Goal: Find specific page/section: Find specific page/section

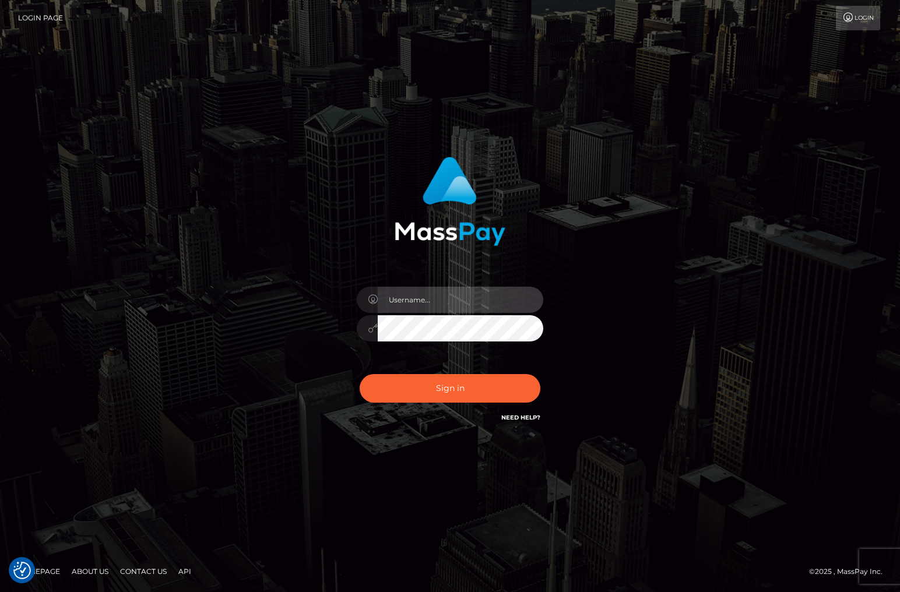
click at [395, 292] on input "text" at bounding box center [461, 300] width 166 height 26
type input "christianc.xcite"
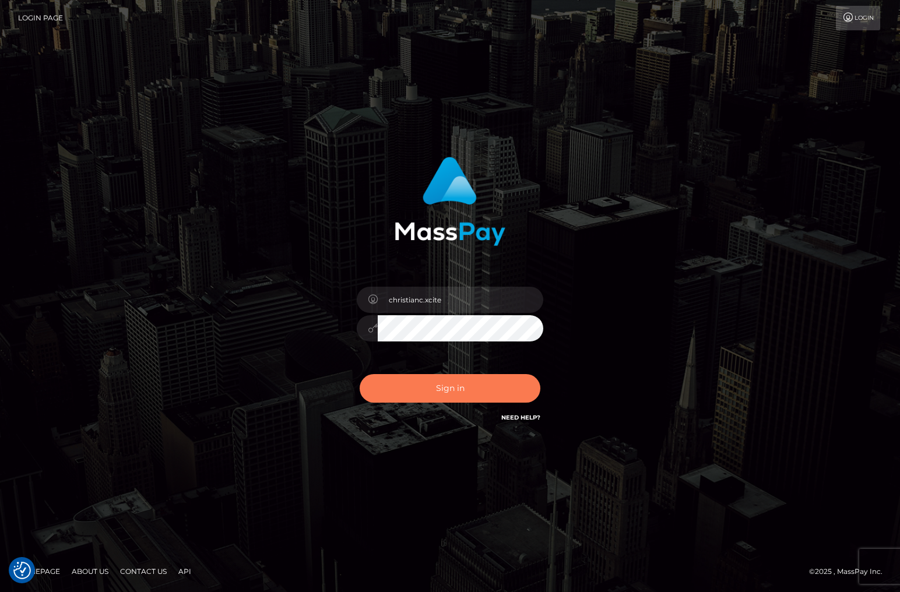
click at [434, 388] on button "Sign in" at bounding box center [450, 388] width 181 height 29
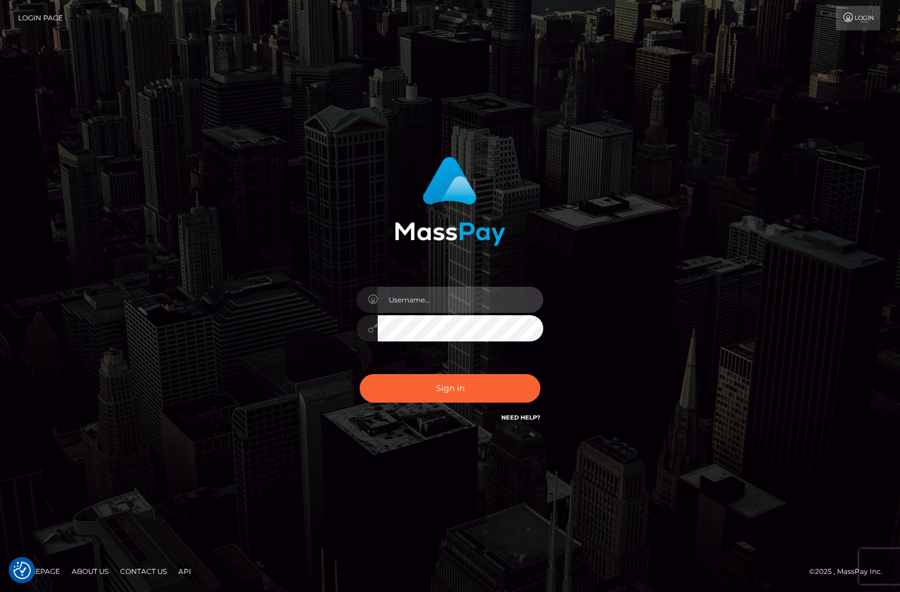
click at [417, 290] on input "text" at bounding box center [461, 300] width 166 height 26
type input "christianc.xcite"
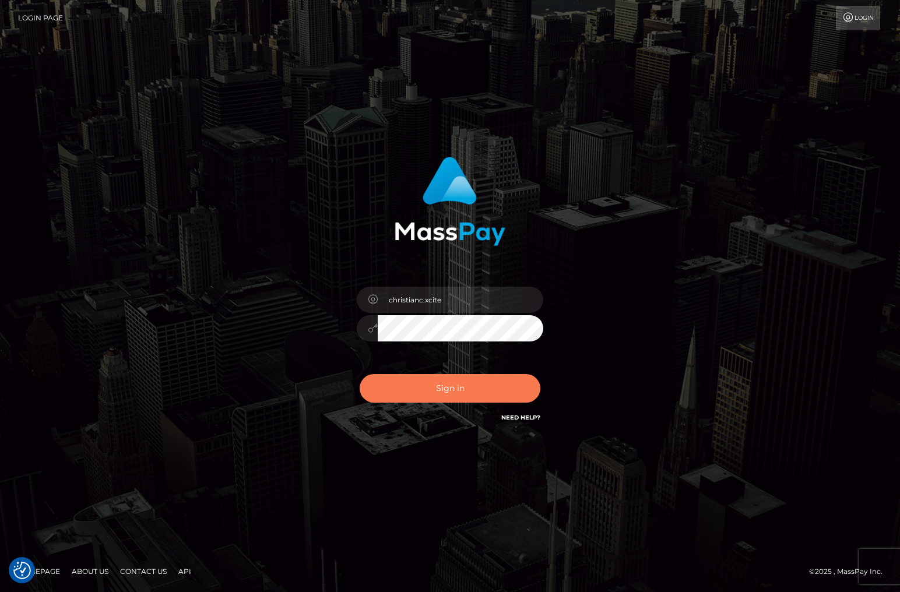
click at [436, 385] on button "Sign in" at bounding box center [450, 388] width 181 height 29
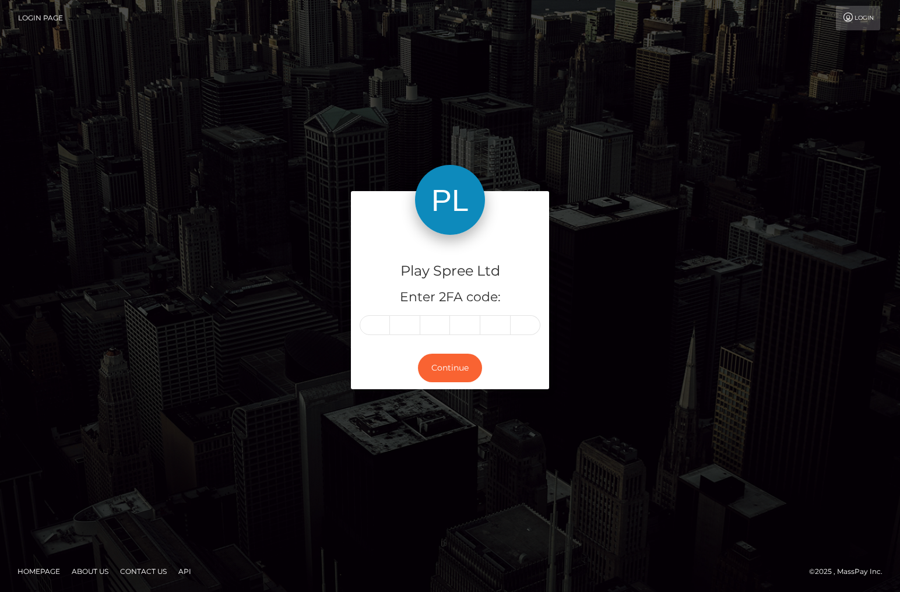
click at [370, 324] on input "text" at bounding box center [375, 325] width 30 height 20
type input "5"
type input "4"
type input "8"
type input "6"
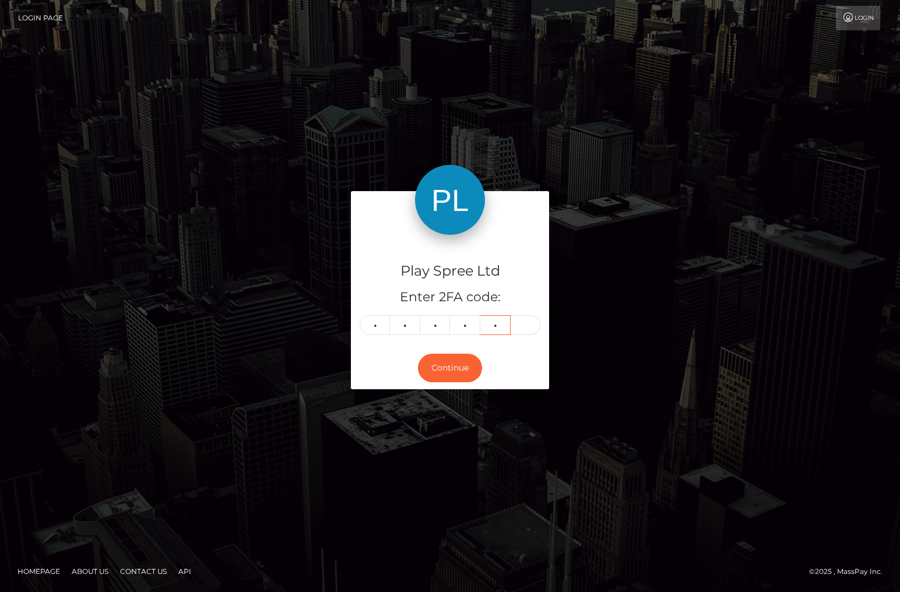
type input "1"
type input "8"
click at [448, 364] on button "Continue" at bounding box center [450, 368] width 64 height 29
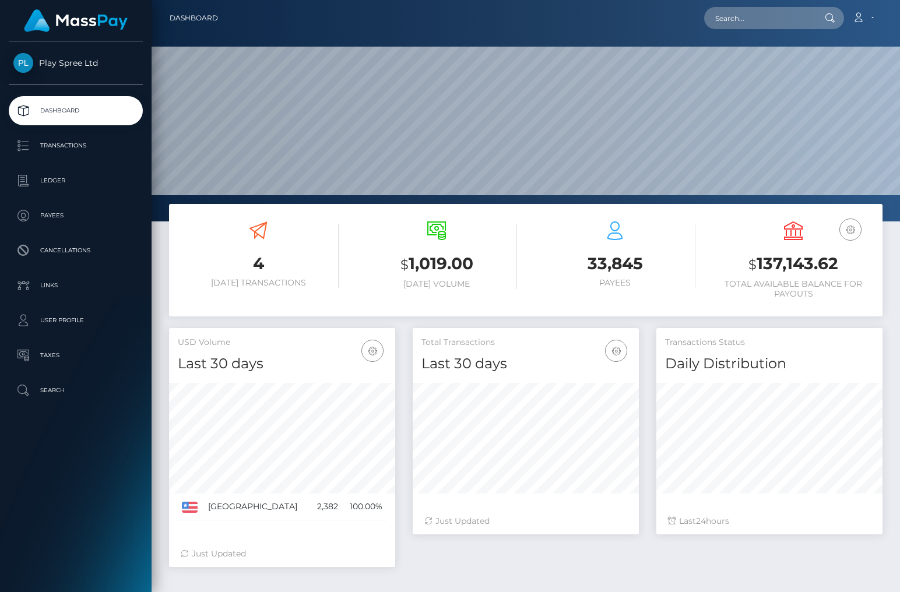
scroll to position [206, 226]
click at [749, 16] on input "text" at bounding box center [759, 18] width 110 height 22
paste input "1708663"
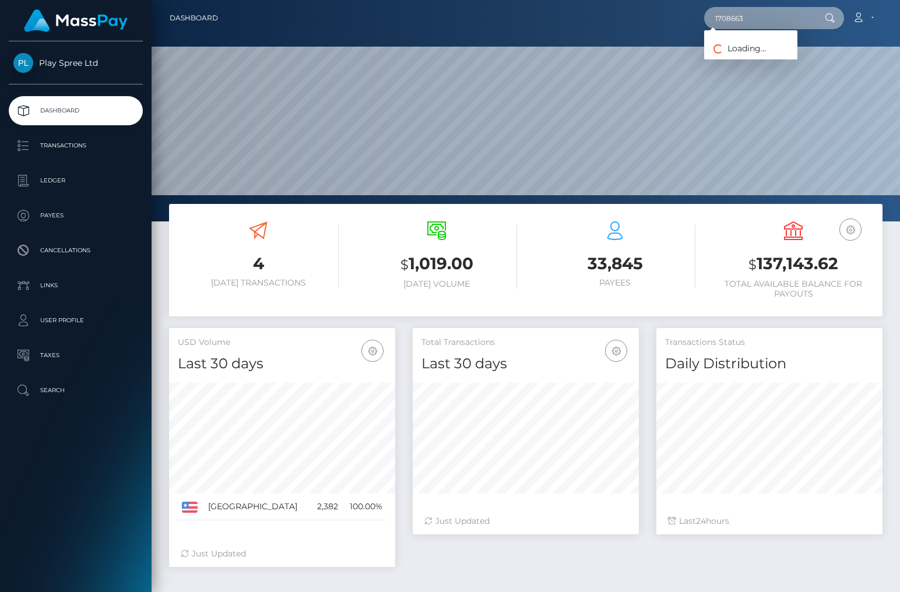
type input "1708663"
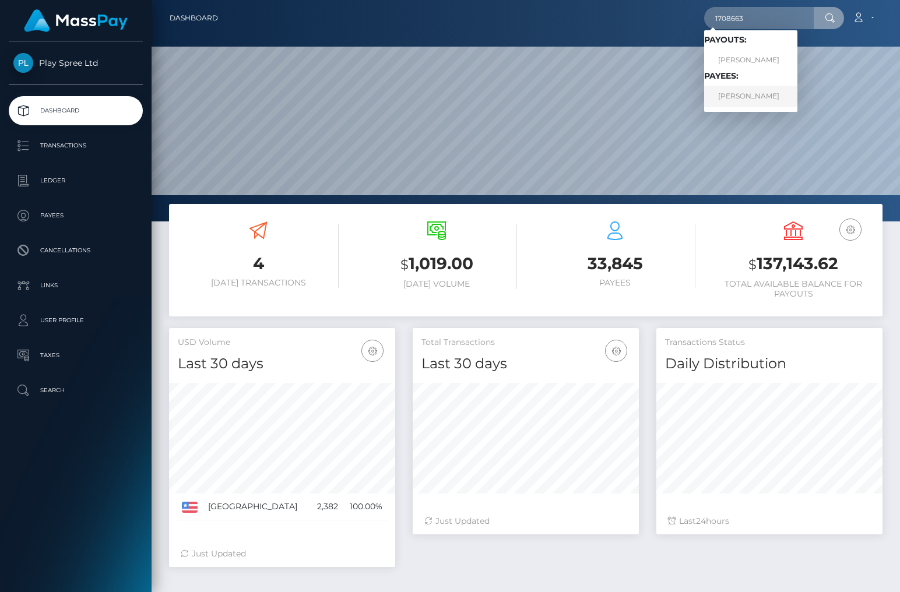
click at [778, 97] on link "CINDY RENEE GEORGE" at bounding box center [750, 97] width 93 height 22
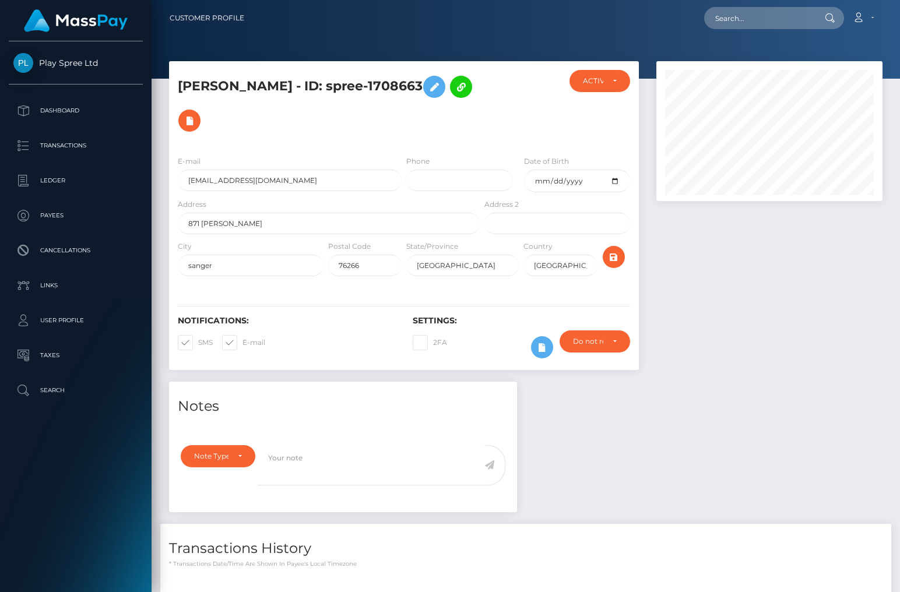
scroll to position [150, 0]
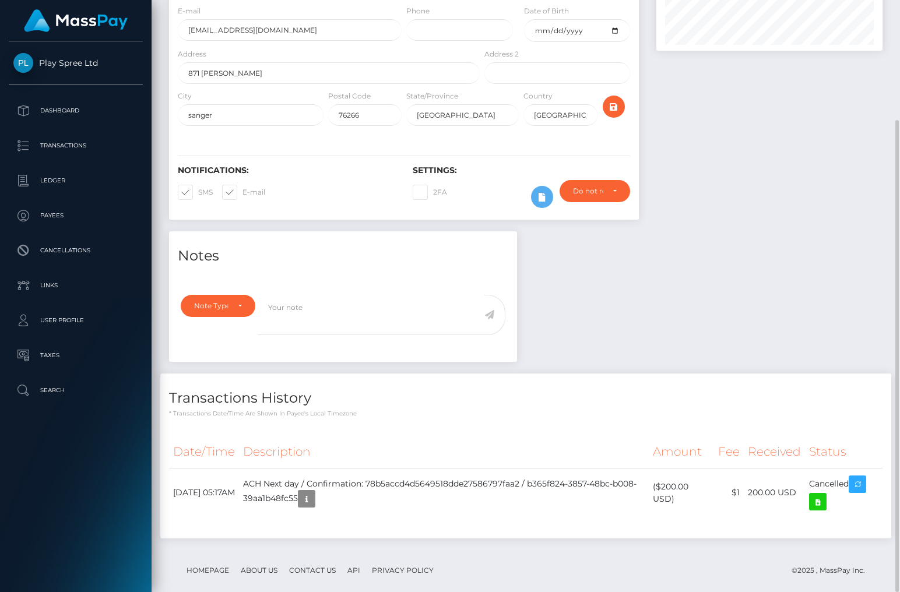
drag, startPoint x: 800, startPoint y: 271, endPoint x: 794, endPoint y: 281, distance: 12.0
click at [800, 271] on div "Notes Note Type Compliance Clear Compliance General Note Type" at bounding box center [525, 390] width 731 height 319
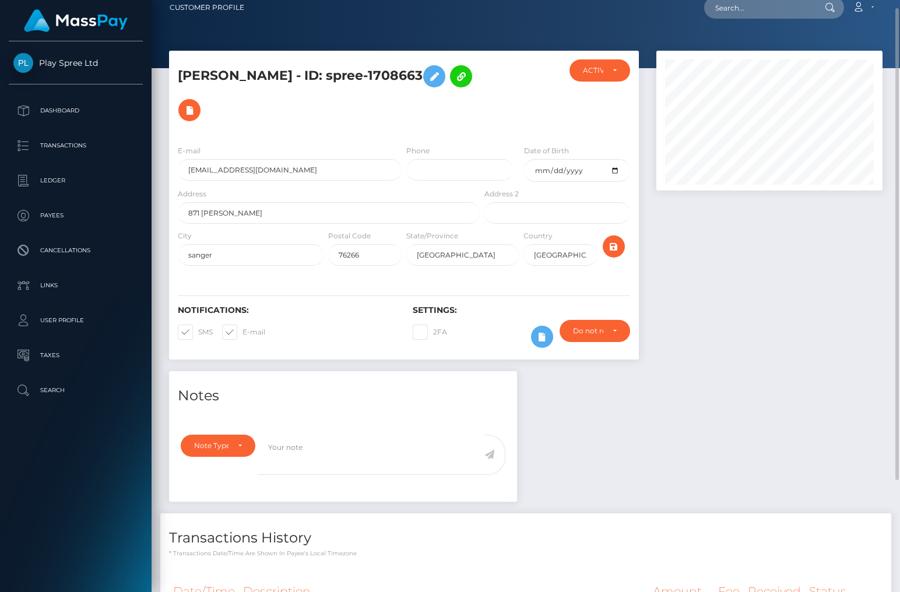
scroll to position [0, 0]
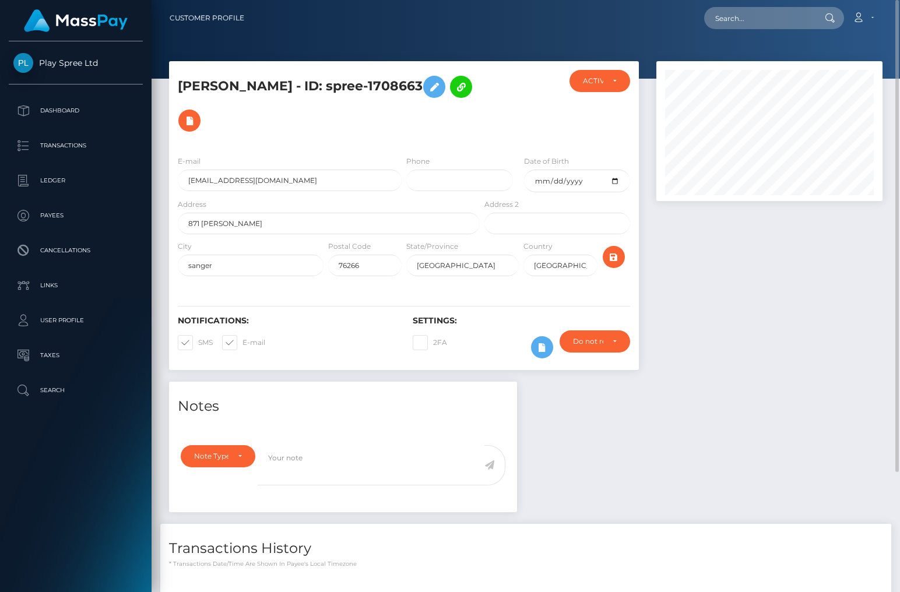
drag, startPoint x: 408, startPoint y: 78, endPoint x: 479, endPoint y: 76, distance: 71.7
click at [479, 76] on div "[PERSON_NAME] - ID: spree-1708663" at bounding box center [325, 108] width 313 height 76
copy h5 "1708663"
drag, startPoint x: 849, startPoint y: 296, endPoint x: 898, endPoint y: 224, distance: 86.8
click at [851, 296] on div at bounding box center [770, 221] width 244 height 321
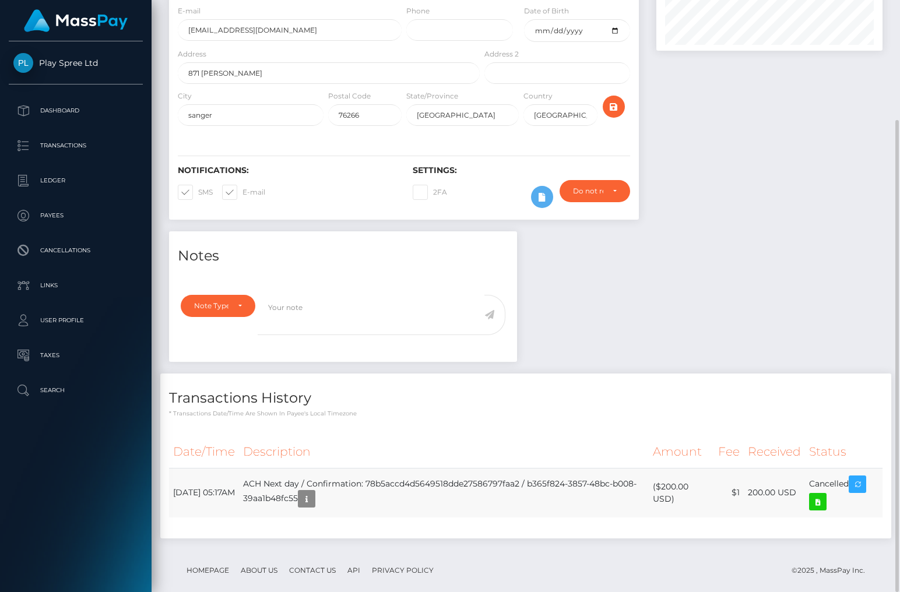
scroll to position [140, 226]
click at [856, 245] on div "Notes Note Type Compliance Clear Compliance General Note Type" at bounding box center [525, 390] width 731 height 319
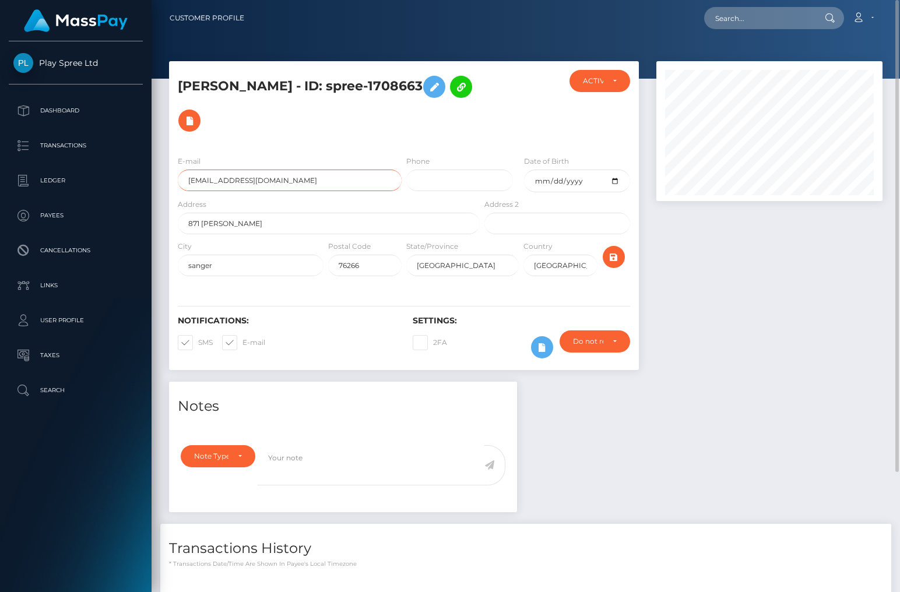
click at [246, 170] on input "[EMAIL_ADDRESS][DOMAIN_NAME]" at bounding box center [290, 181] width 224 height 22
drag, startPoint x: 820, startPoint y: 331, endPoint x: 828, endPoint y: 345, distance: 15.9
click at [824, 338] on div at bounding box center [770, 221] width 244 height 321
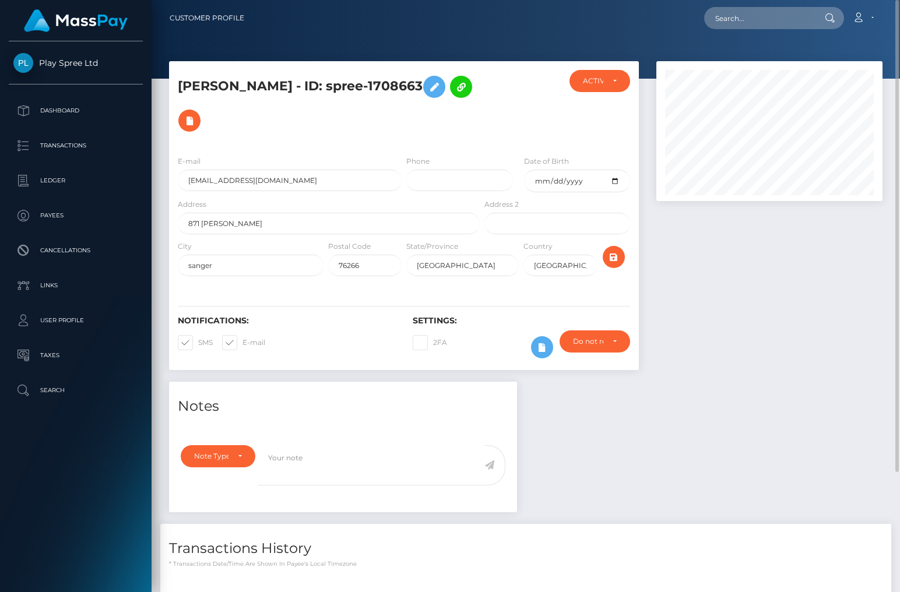
click at [842, 316] on div at bounding box center [770, 221] width 244 height 321
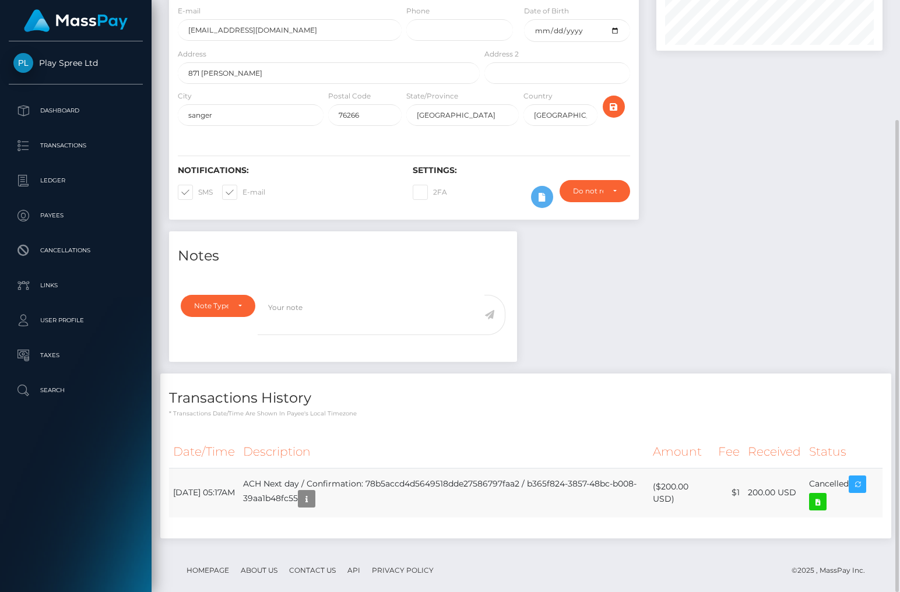
drag, startPoint x: 661, startPoint y: 470, endPoint x: 697, endPoint y: 469, distance: 36.2
click at [697, 469] on td "($200.00 USD)" at bounding box center [681, 493] width 65 height 50
copy td "$200.00"
click at [837, 245] on div "Notes Note Type Compliance Clear Compliance General Note Type" at bounding box center [525, 390] width 731 height 319
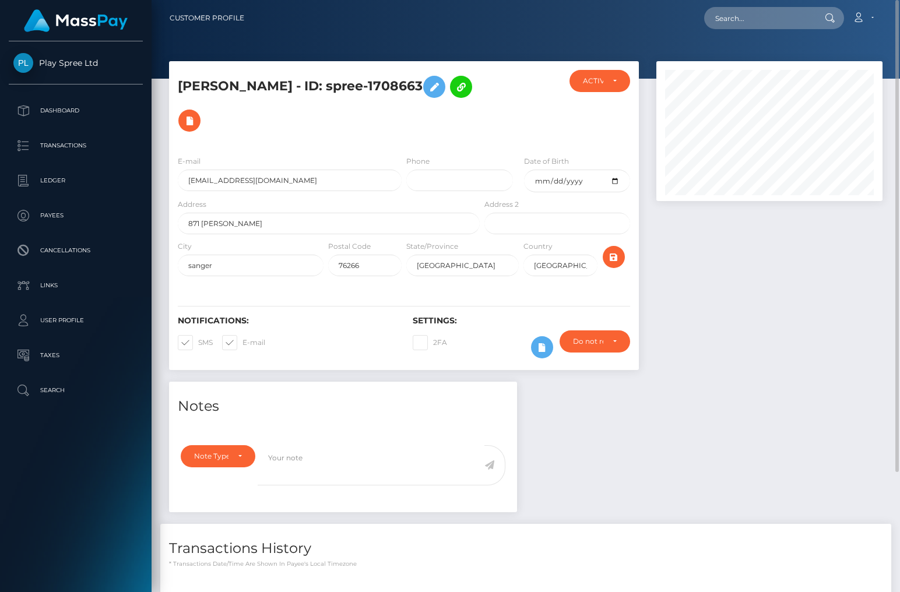
drag, startPoint x: 407, startPoint y: 80, endPoint x: 464, endPoint y: 80, distance: 57.1
click at [464, 80] on h5 "[PERSON_NAME] - ID: spree-1708663" at bounding box center [326, 104] width 296 height 68
copy h5 "1708663"
click at [826, 347] on div at bounding box center [770, 221] width 244 height 321
click at [827, 281] on div at bounding box center [770, 221] width 244 height 321
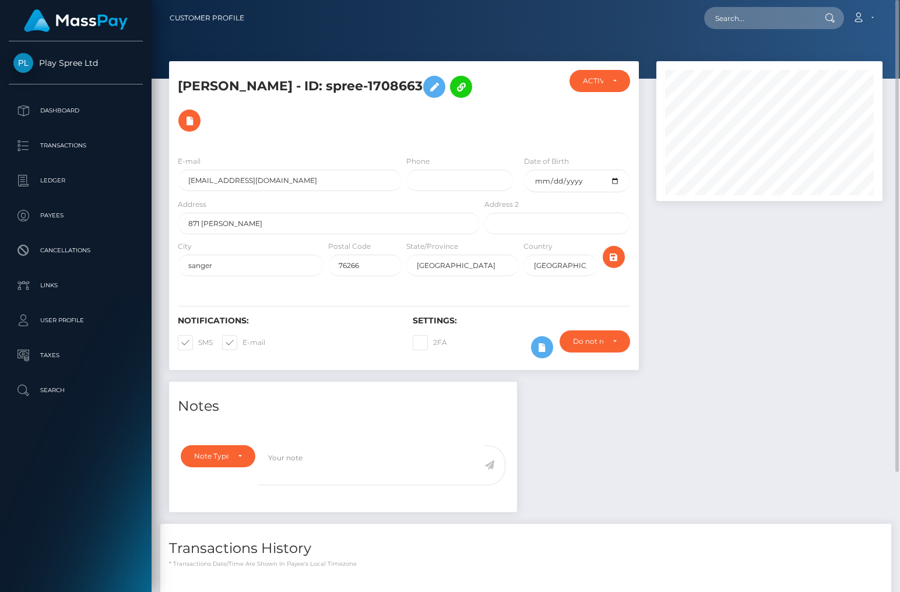
click at [777, 312] on div at bounding box center [770, 221] width 244 height 321
click at [809, 304] on div at bounding box center [770, 221] width 244 height 321
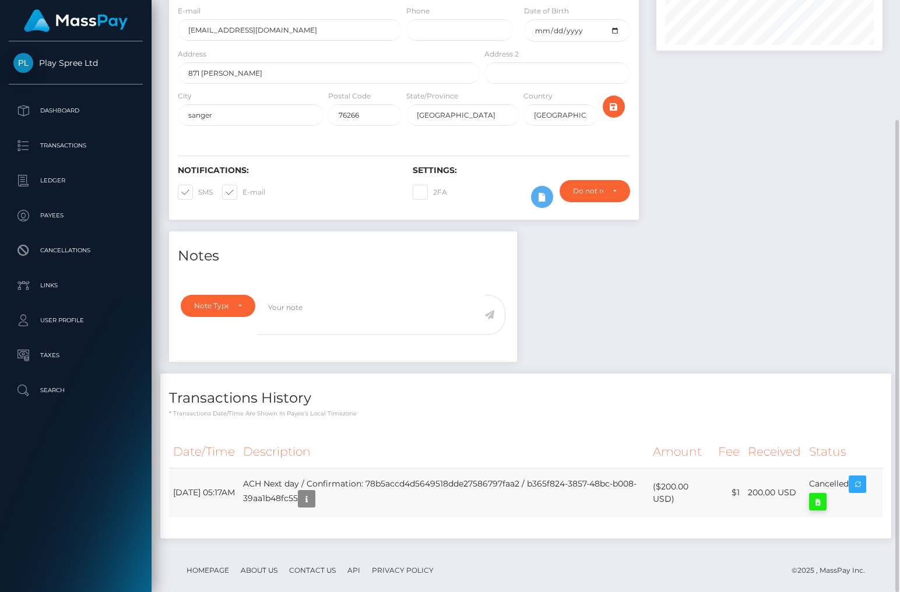
click at [821, 495] on icon at bounding box center [818, 502] width 14 height 15
click at [852, 238] on div "Notes Note Type Compliance Clear Compliance General Note Type" at bounding box center [525, 390] width 731 height 319
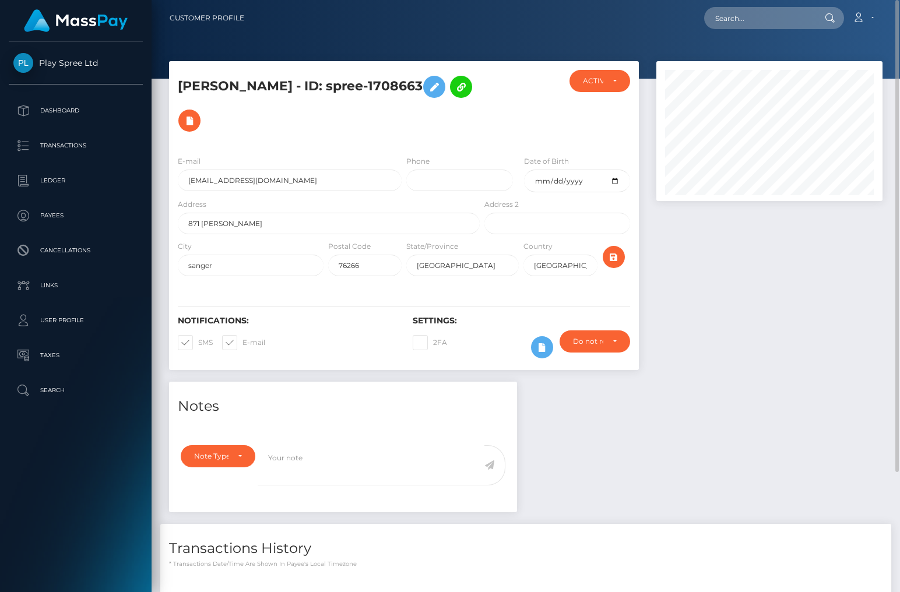
drag, startPoint x: 367, startPoint y: 77, endPoint x: 475, endPoint y: 86, distance: 108.2
click at [475, 86] on div "[PERSON_NAME] - ID: spree-1708663" at bounding box center [325, 108] width 313 height 76
copy h5 "spree-1708663"
click at [812, 330] on div at bounding box center [770, 221] width 244 height 321
click at [215, 213] on input "871 [PERSON_NAME]" at bounding box center [329, 224] width 302 height 22
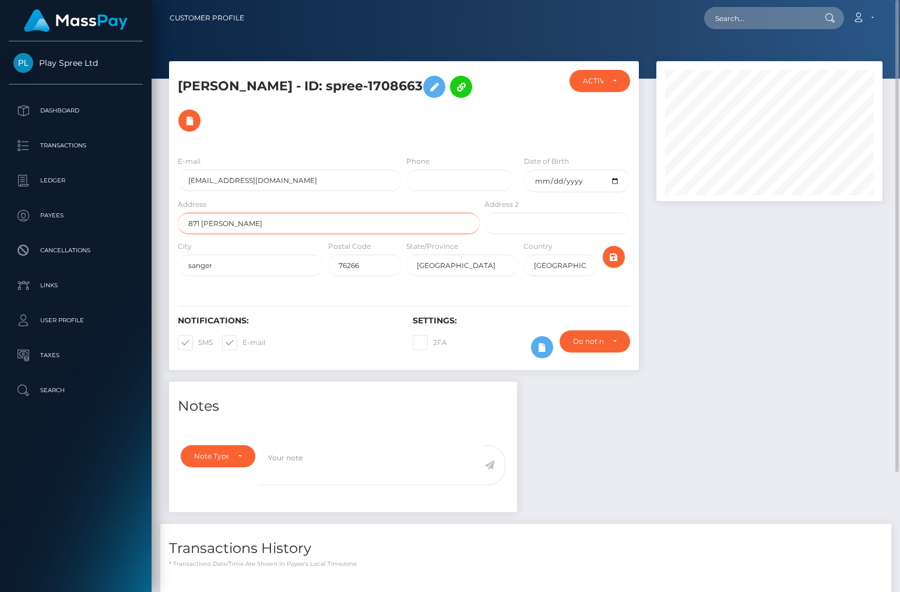
click at [215, 213] on input "871 [PERSON_NAME]" at bounding box center [329, 224] width 302 height 22
click at [810, 401] on div "Notes Note Type Compliance Clear Compliance General Note Type" at bounding box center [525, 541] width 731 height 319
click at [194, 255] on input "sanger" at bounding box center [251, 266] width 146 height 22
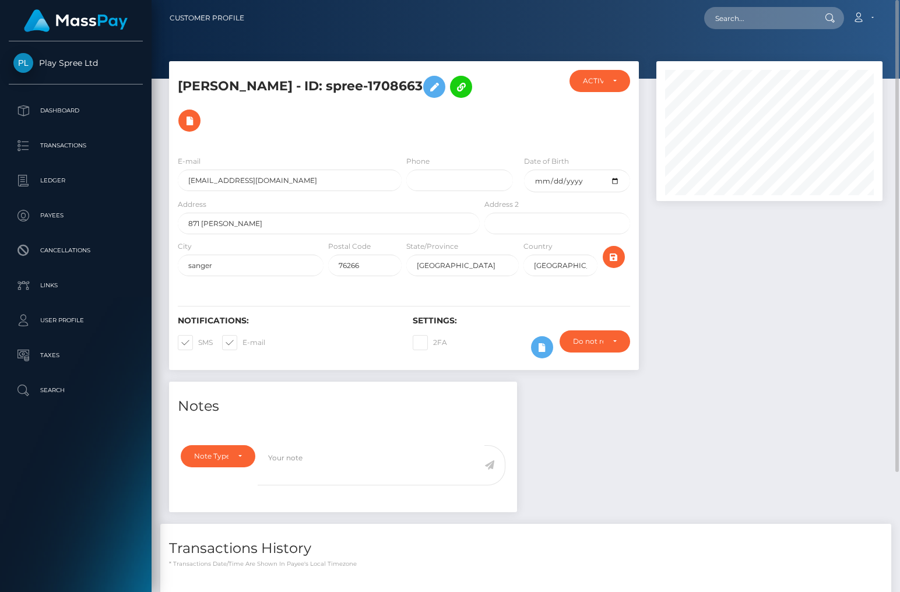
click at [839, 382] on div "Notes Note Type Compliance Clear Compliance General Note Type" at bounding box center [525, 541] width 731 height 319
click at [423, 255] on input "[GEOGRAPHIC_DATA]" at bounding box center [462, 266] width 113 height 22
click at [422, 255] on input "[GEOGRAPHIC_DATA]" at bounding box center [462, 266] width 113 height 22
drag, startPoint x: 775, startPoint y: 381, endPoint x: 763, endPoint y: 394, distance: 17.7
click at [774, 382] on div "Notes Note Type Compliance Clear Compliance General Note Type" at bounding box center [525, 541] width 731 height 319
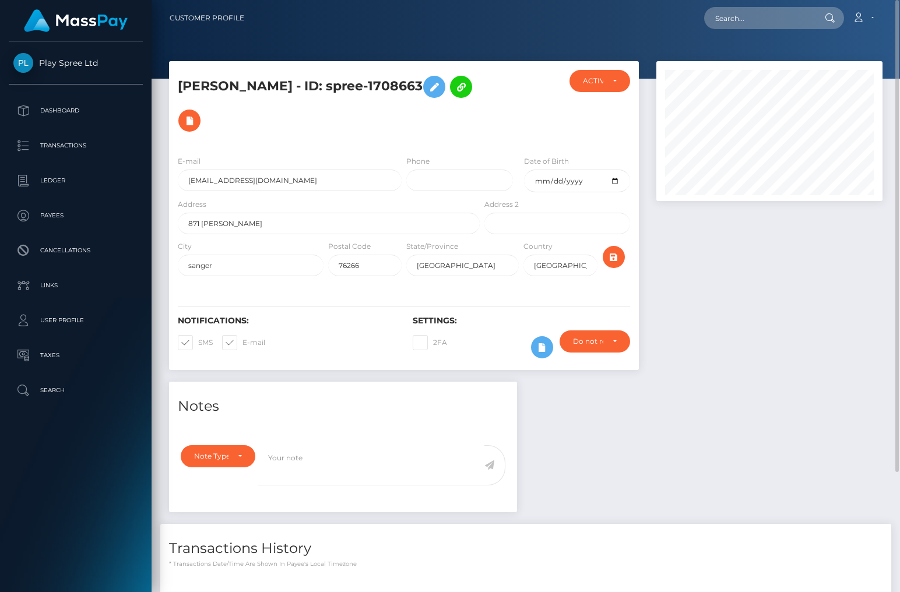
drag, startPoint x: 796, startPoint y: 353, endPoint x: 730, endPoint y: 282, distance: 96.5
click at [796, 353] on div at bounding box center [770, 221] width 244 height 321
click at [343, 255] on input "76266" at bounding box center [364, 266] width 73 height 22
drag, startPoint x: 845, startPoint y: 360, endPoint x: 847, endPoint y: 366, distance: 6.1
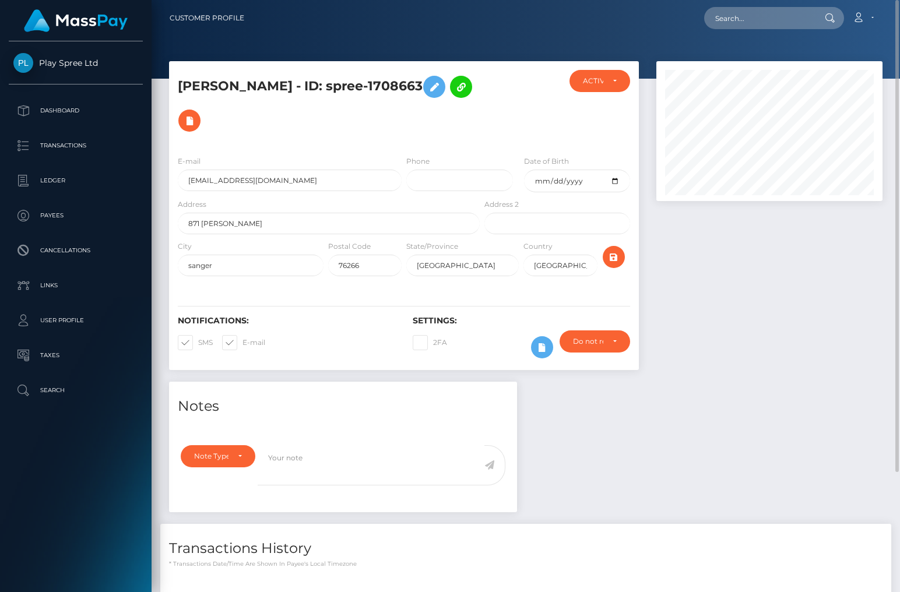
click at [845, 360] on div at bounding box center [770, 221] width 244 height 321
click at [865, 346] on div at bounding box center [770, 221] width 244 height 321
drag, startPoint x: 270, startPoint y: 78, endPoint x: 173, endPoint y: 75, distance: 97.4
click at [173, 75] on div "[PERSON_NAME] - ID: spree-1708663" at bounding box center [325, 108] width 313 height 76
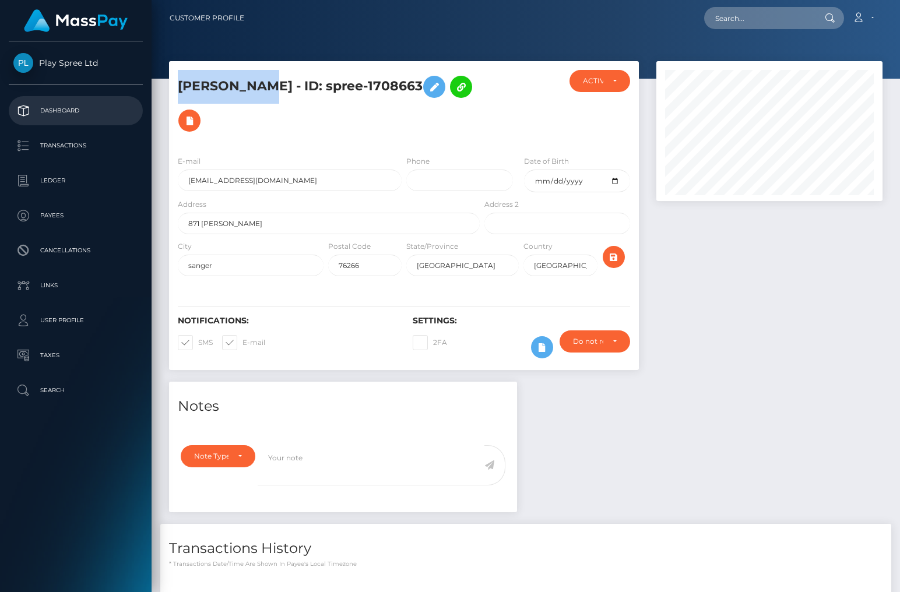
copy h5 "[PERSON_NAME] [PERSON_NAME]"
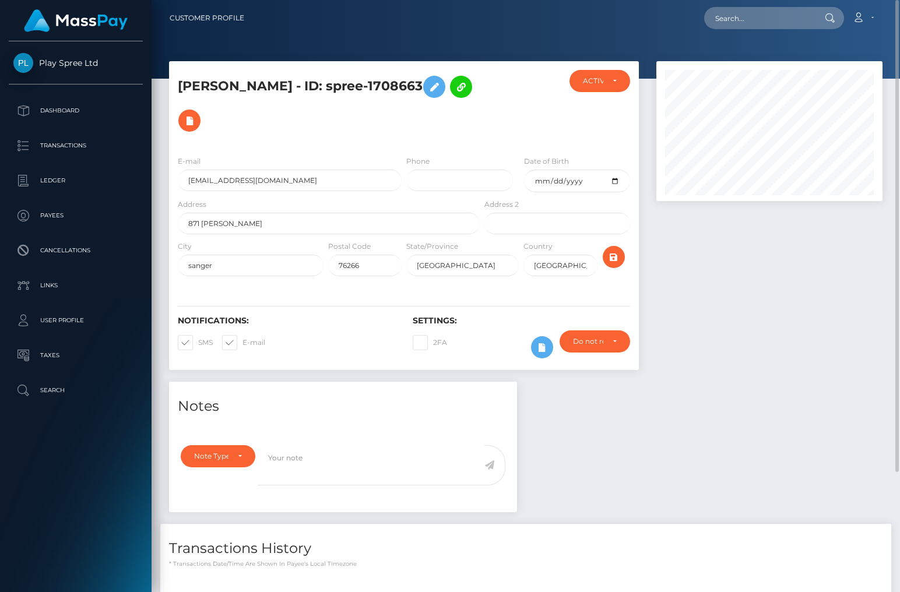
drag, startPoint x: 859, startPoint y: 364, endPoint x: 537, endPoint y: 163, distance: 380.0
click at [859, 364] on div at bounding box center [770, 221] width 244 height 321
click at [306, 77] on h5 "[PERSON_NAME] - ID: spree-1708663" at bounding box center [326, 104] width 296 height 68
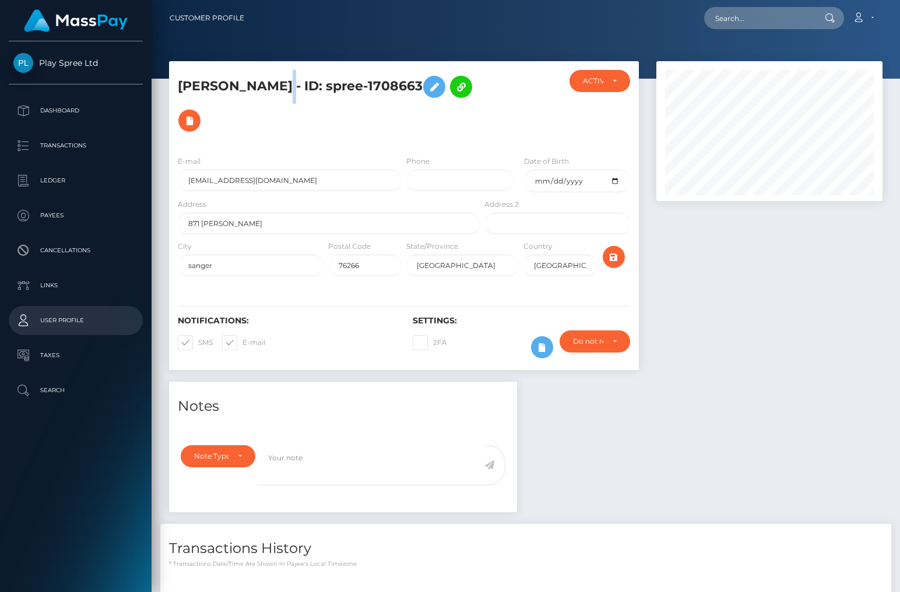
copy h5 "[PERSON_NAME]"
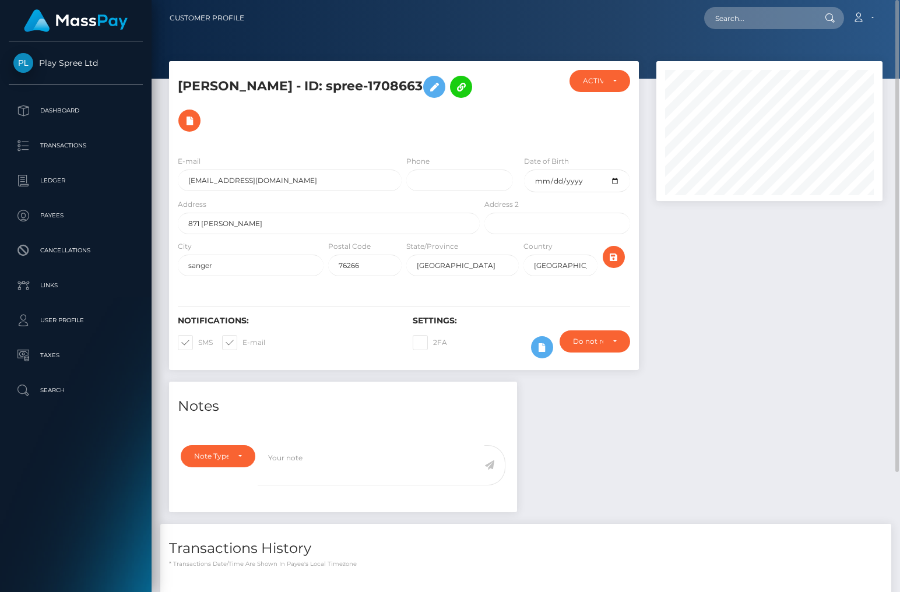
click at [784, 335] on div at bounding box center [770, 221] width 244 height 321
click at [254, 170] on input "[EMAIL_ADDRESS][DOMAIN_NAME]" at bounding box center [290, 181] width 224 height 22
click at [843, 326] on div at bounding box center [770, 221] width 244 height 321
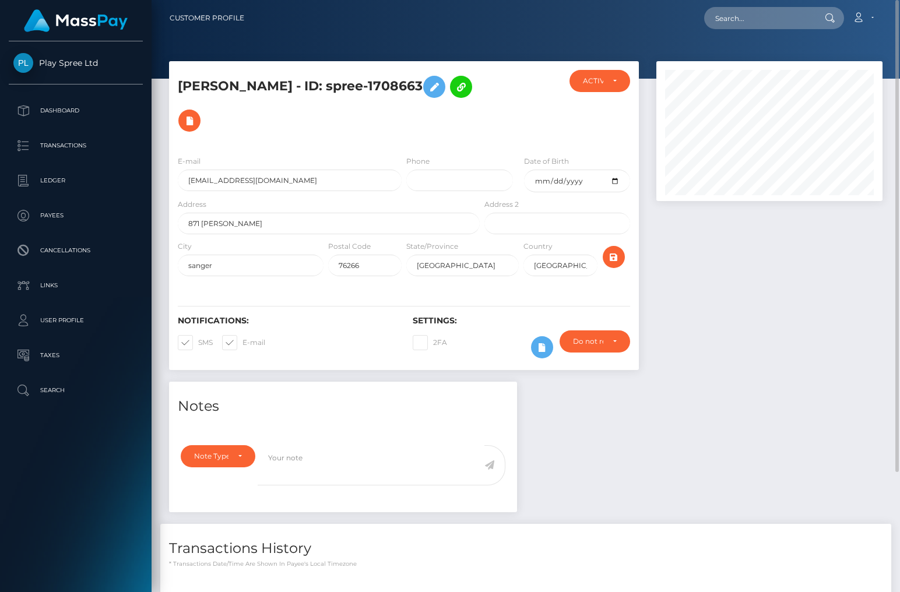
click at [827, 275] on div at bounding box center [770, 221] width 244 height 321
click at [795, 323] on div at bounding box center [770, 221] width 244 height 321
click at [837, 361] on div at bounding box center [770, 221] width 244 height 321
click at [837, 333] on div at bounding box center [770, 221] width 244 height 321
drag, startPoint x: 645, startPoint y: 455, endPoint x: 651, endPoint y: 410, distance: 45.3
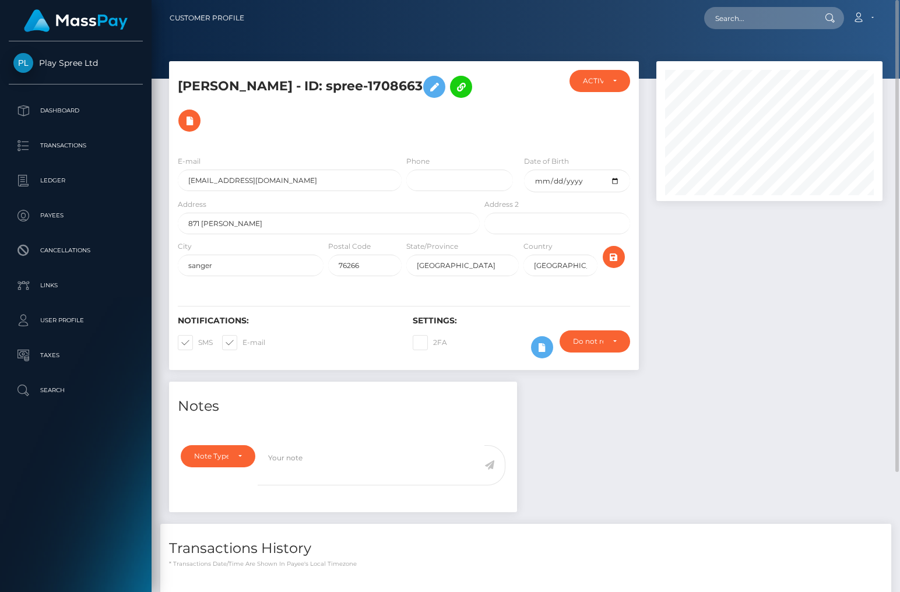
click at [645, 455] on div "Notes Note Type Compliance Clear Compliance General Note Type" at bounding box center [525, 541] width 731 height 319
